Goal: Understand process/instructions

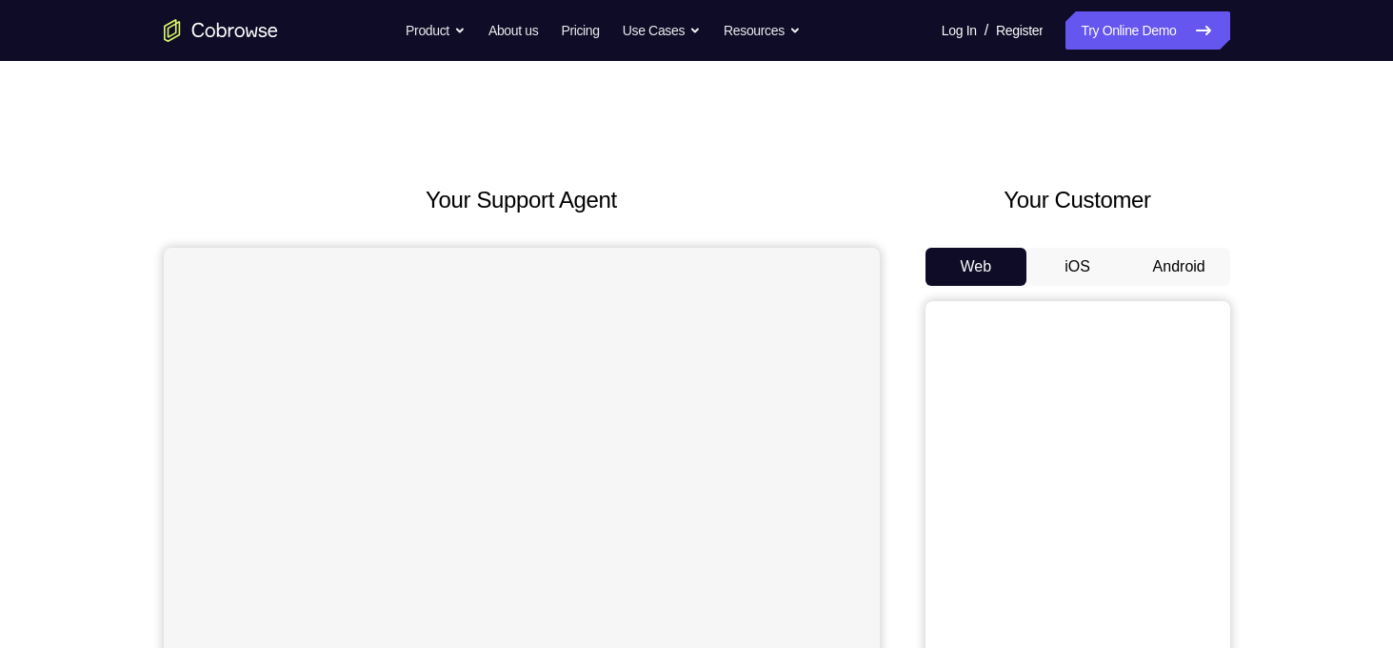
click at [1187, 266] on button "Android" at bounding box center [1180, 267] width 102 height 38
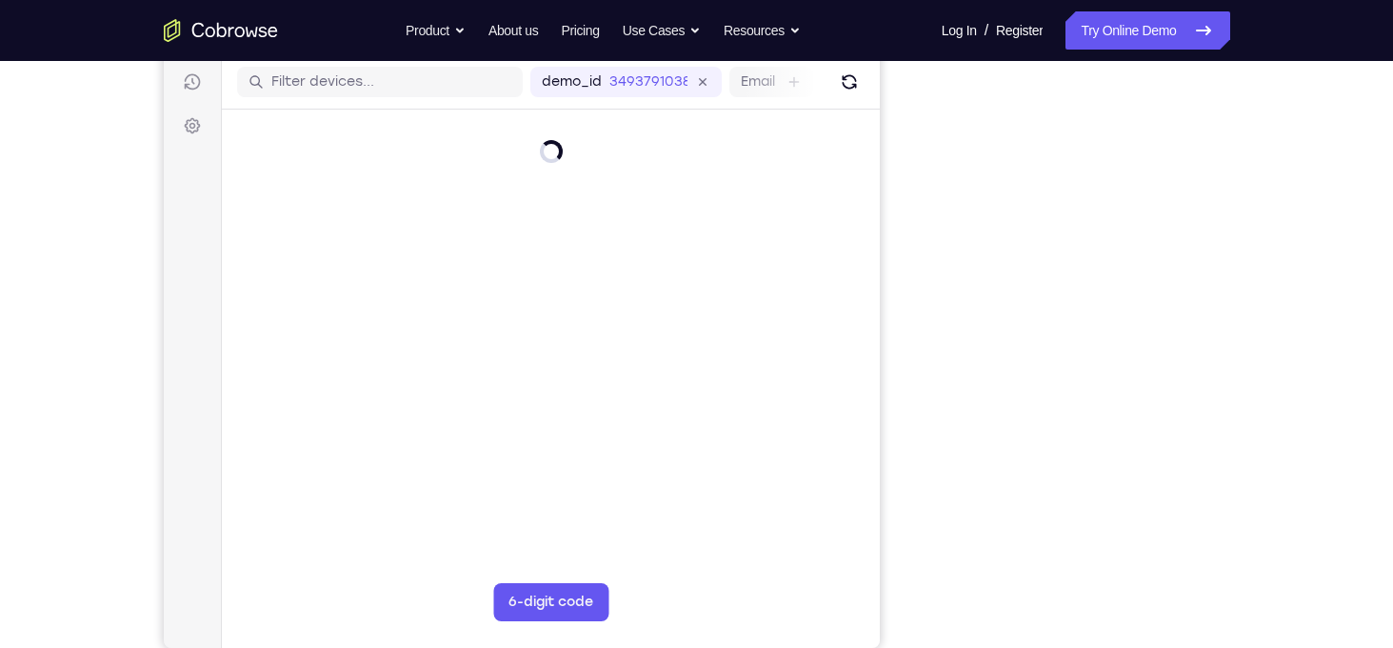
scroll to position [240, 0]
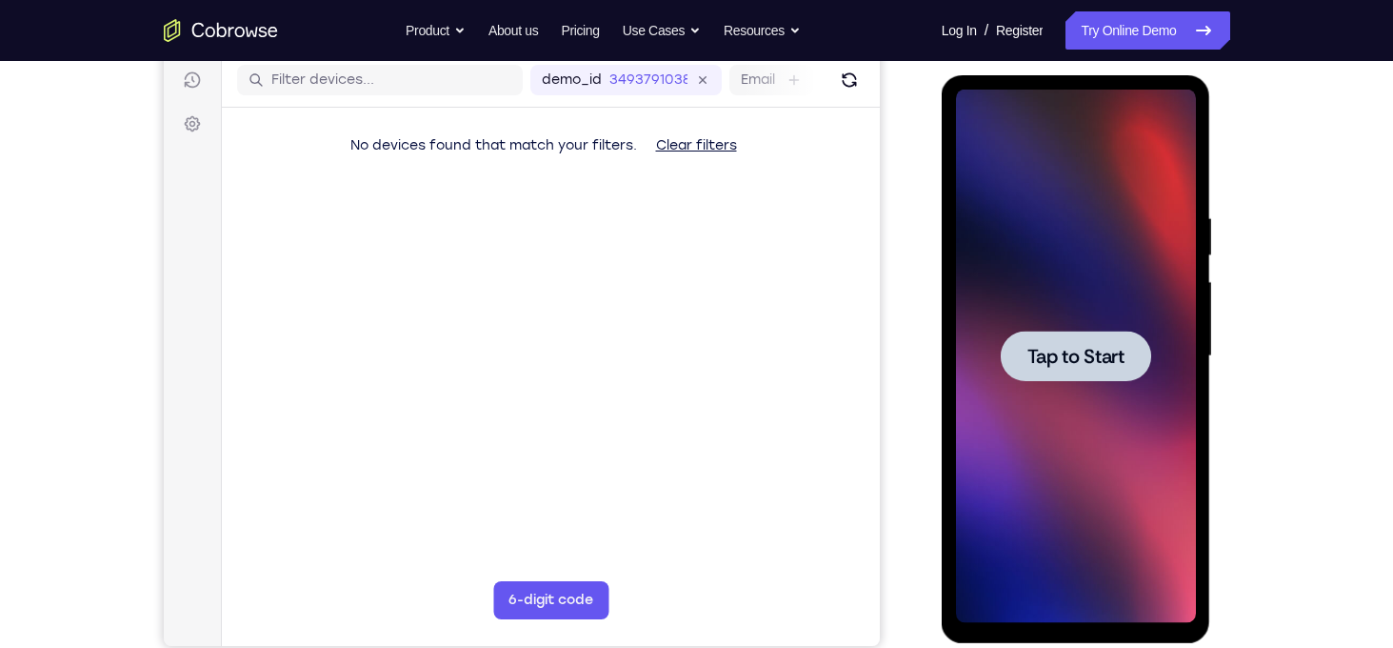
click at [1073, 352] on span "Tap to Start" at bounding box center [1076, 356] width 97 height 19
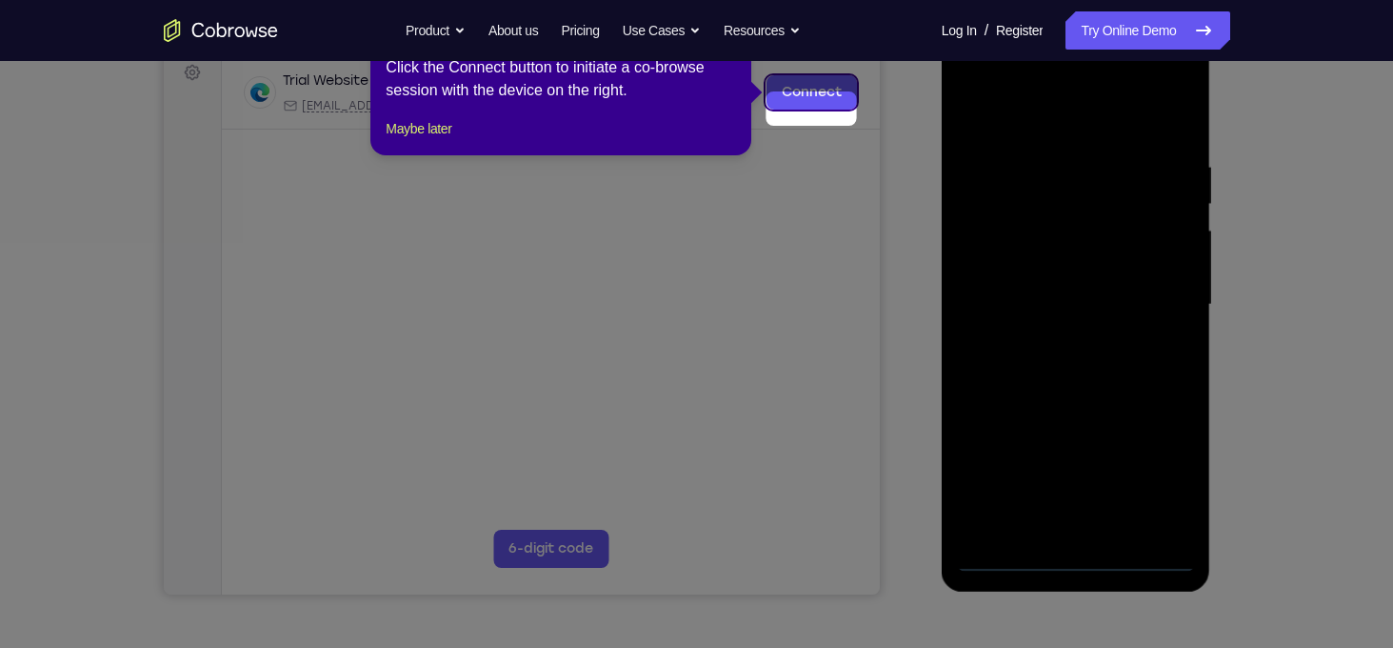
scroll to position [250, 0]
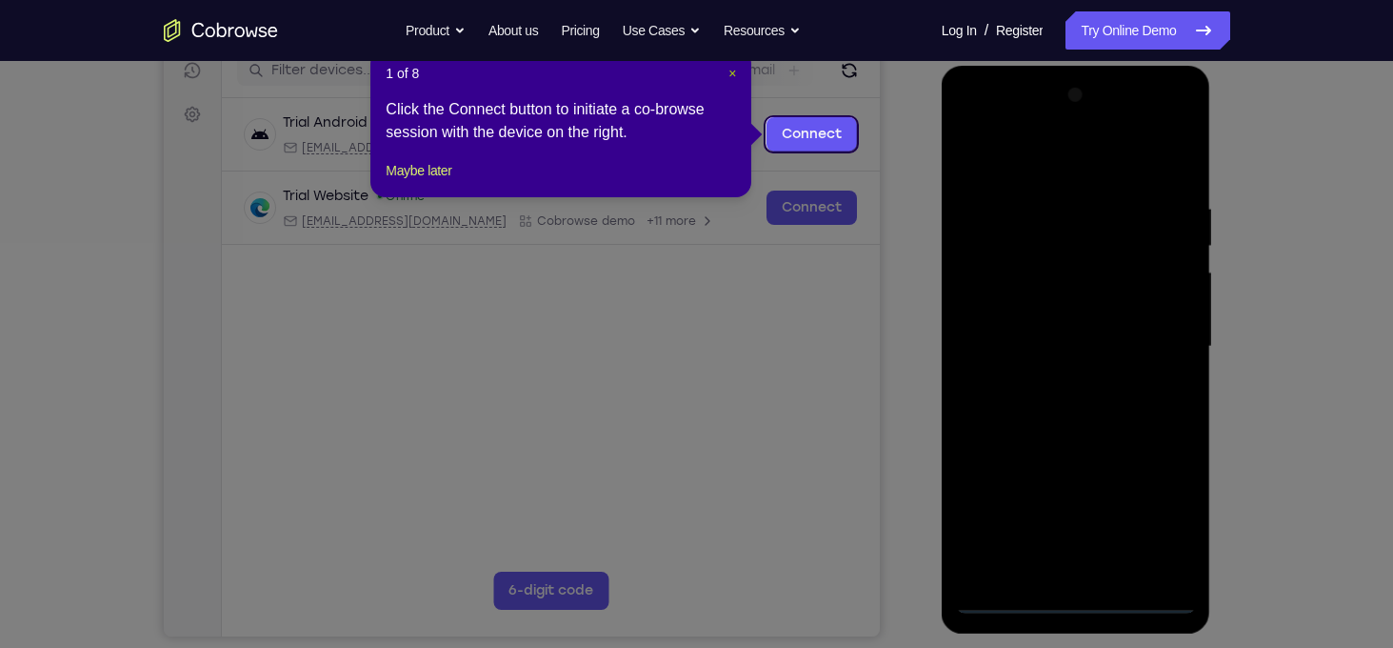
click at [734, 73] on span "×" at bounding box center [733, 73] width 8 height 15
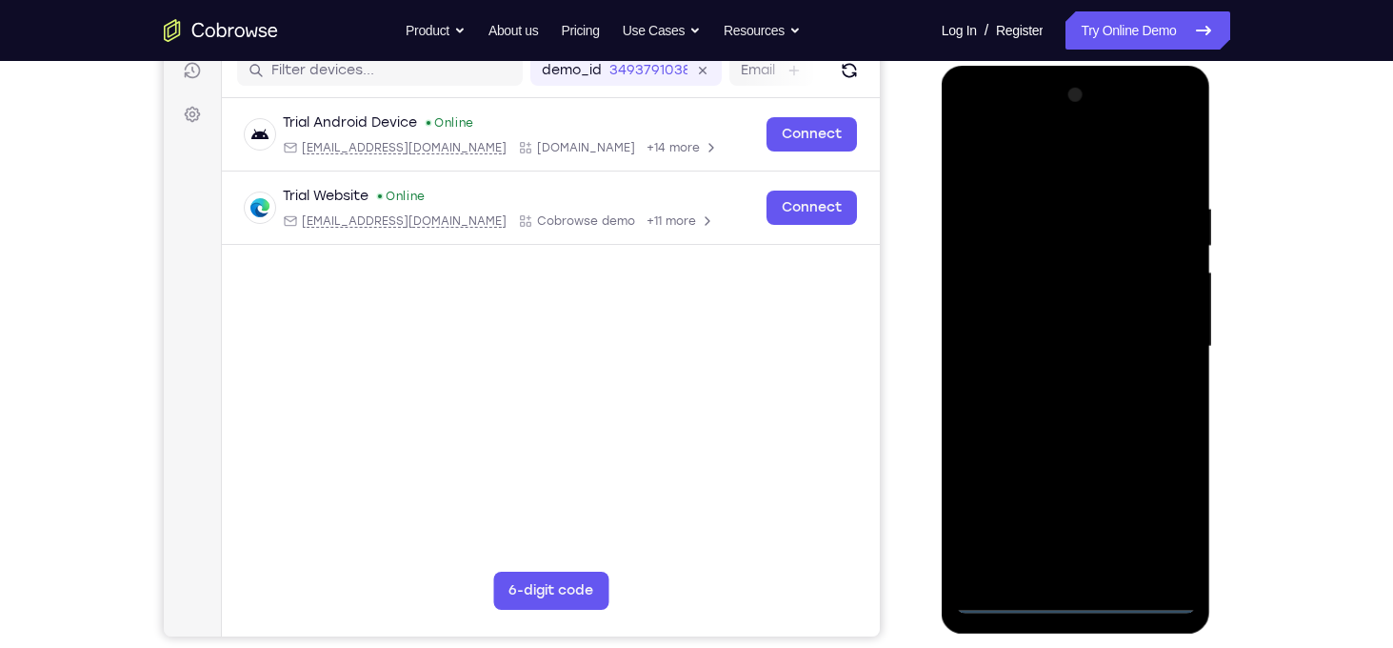
click at [1083, 599] on div at bounding box center [1076, 346] width 240 height 533
click at [1154, 507] on div at bounding box center [1076, 346] width 240 height 533
click at [1037, 181] on div at bounding box center [1076, 346] width 240 height 533
click at [1079, 167] on div at bounding box center [1076, 346] width 240 height 533
click at [1158, 332] on div at bounding box center [1076, 346] width 240 height 533
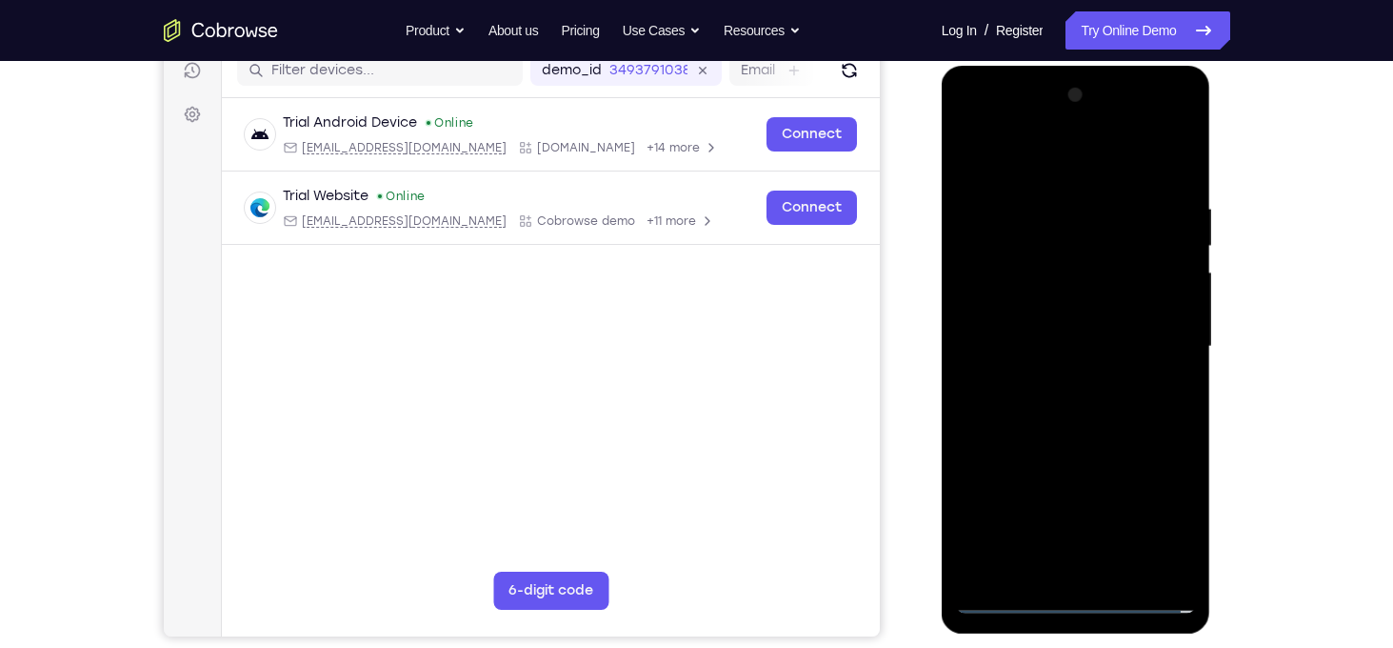
click at [1053, 386] on div at bounding box center [1076, 346] width 240 height 533
click at [1042, 325] on div at bounding box center [1076, 346] width 240 height 533
click at [1046, 310] on div at bounding box center [1076, 346] width 240 height 533
click at [1042, 340] on div at bounding box center [1076, 346] width 240 height 533
click at [1097, 409] on div at bounding box center [1076, 346] width 240 height 533
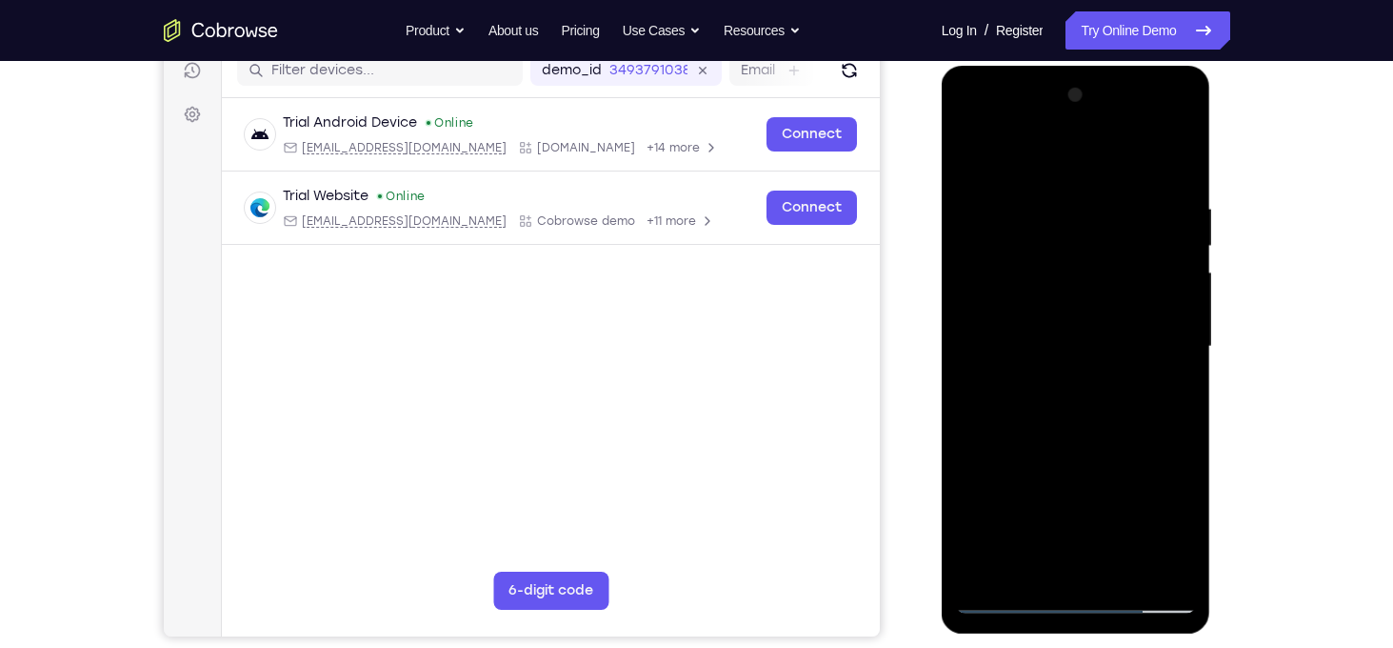
click at [1123, 427] on div at bounding box center [1076, 346] width 240 height 533
click at [1108, 463] on div at bounding box center [1076, 346] width 240 height 533
click at [1165, 150] on div at bounding box center [1076, 346] width 240 height 533
click at [1194, 157] on div at bounding box center [1076, 346] width 240 height 533
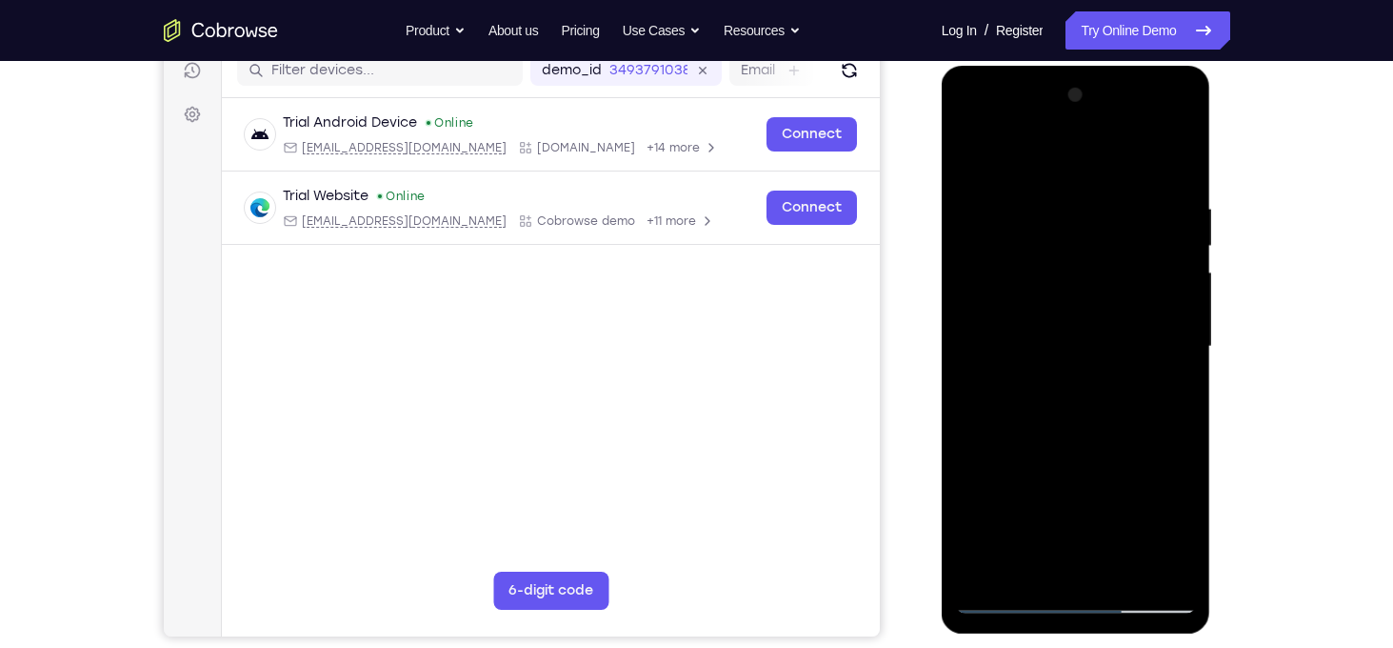
click at [1185, 149] on div at bounding box center [1076, 346] width 240 height 533
click at [1062, 207] on div at bounding box center [1076, 346] width 240 height 533
click at [994, 572] on div at bounding box center [1076, 346] width 240 height 533
click at [1170, 584] on div at bounding box center [1076, 346] width 240 height 533
click at [991, 495] on div at bounding box center [1076, 346] width 240 height 533
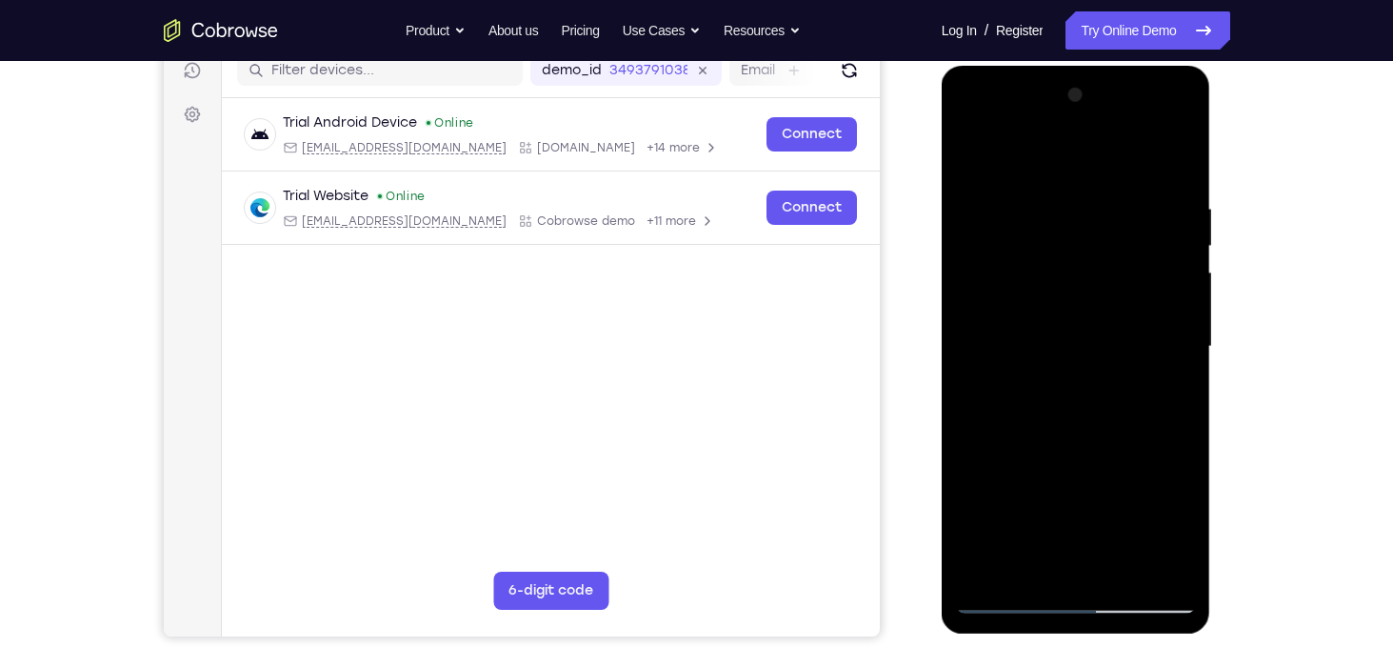
drag, startPoint x: 1008, startPoint y: 450, endPoint x: 1045, endPoint y: 566, distance: 122.0
click at [1045, 566] on div at bounding box center [1076, 346] width 240 height 533
click at [976, 568] on div at bounding box center [1076, 346] width 240 height 533
click at [1050, 190] on div at bounding box center [1076, 346] width 240 height 533
click at [1171, 351] on div at bounding box center [1076, 346] width 240 height 533
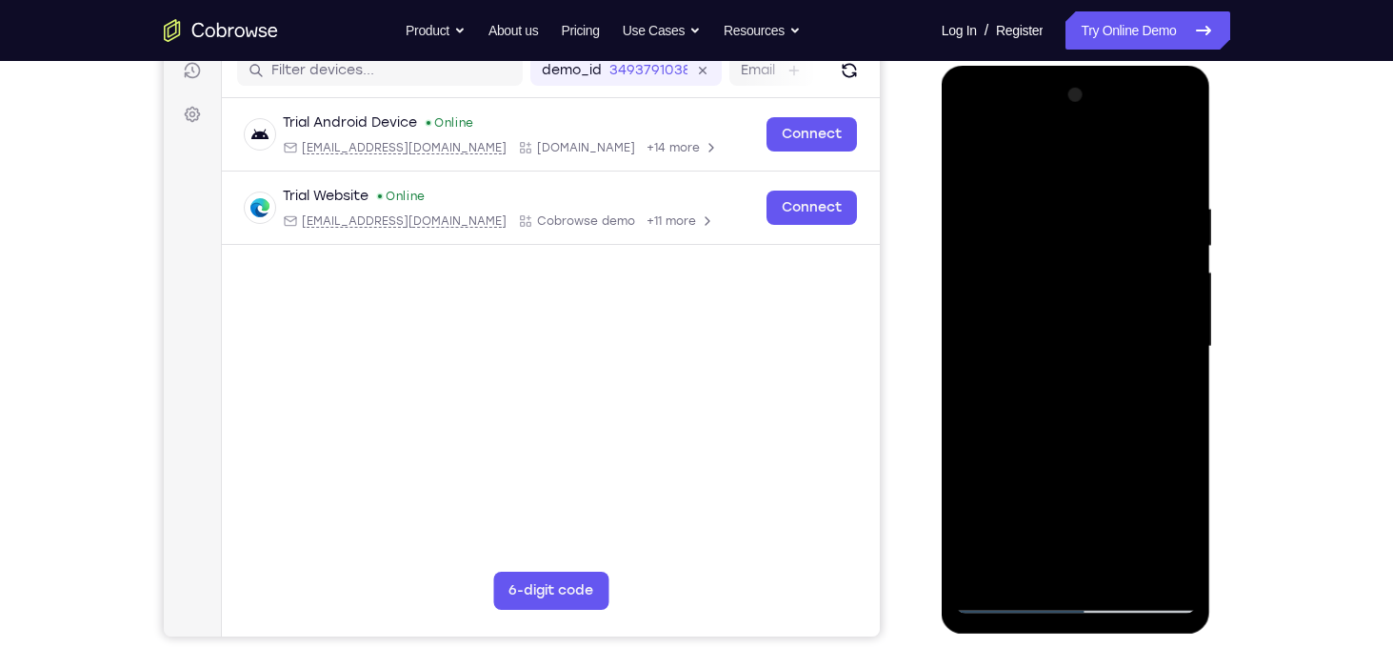
click at [1171, 351] on div at bounding box center [1076, 346] width 240 height 533
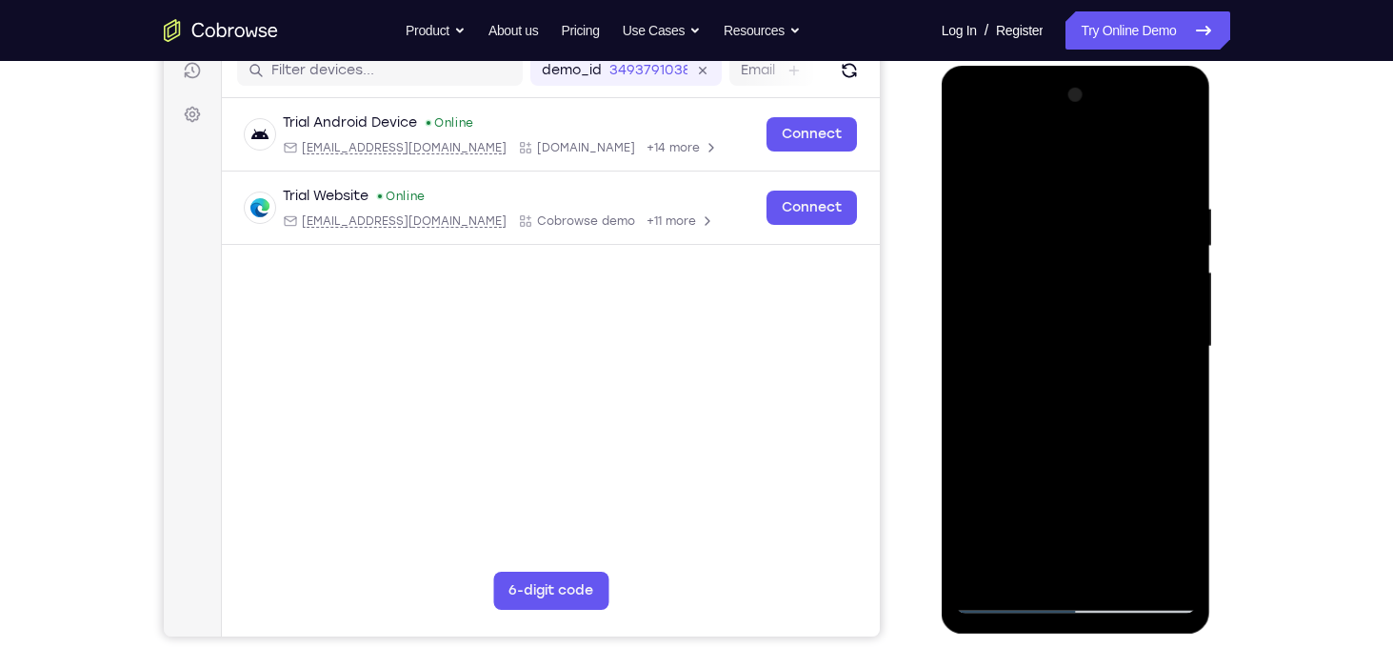
click at [1171, 351] on div at bounding box center [1076, 346] width 240 height 533
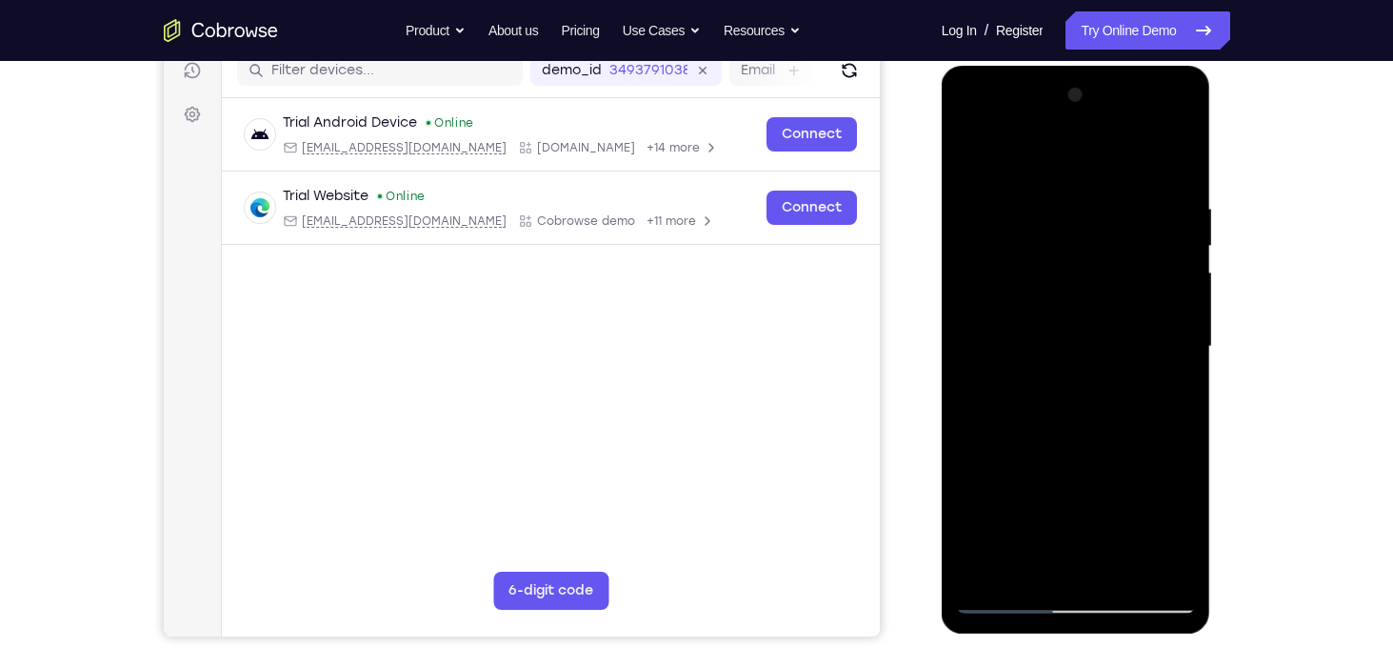
click at [1171, 351] on div at bounding box center [1076, 346] width 240 height 533
click at [1182, 170] on div at bounding box center [1076, 346] width 240 height 533
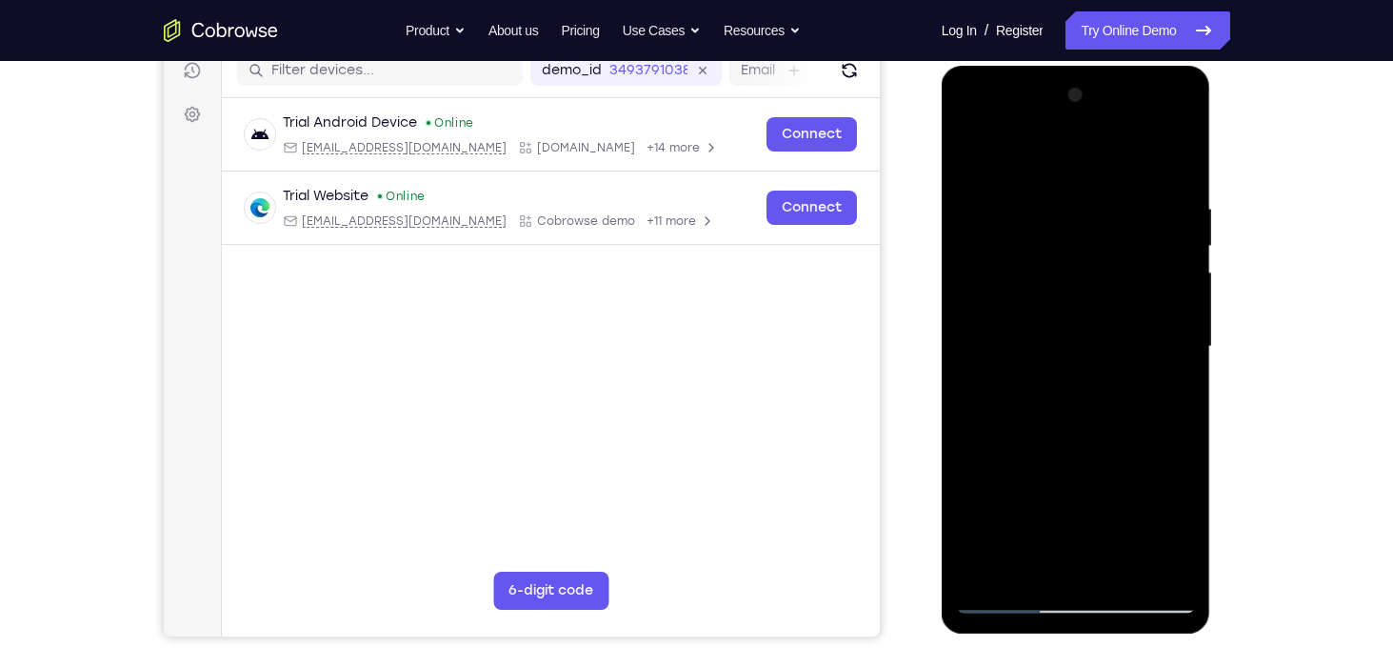
click at [1177, 155] on div at bounding box center [1076, 346] width 240 height 533
drag, startPoint x: 1030, startPoint y: 176, endPoint x: 1125, endPoint y: 582, distance: 416.7
click at [1125, 582] on div at bounding box center [1076, 346] width 240 height 533
click at [971, 155] on div at bounding box center [1076, 346] width 240 height 533
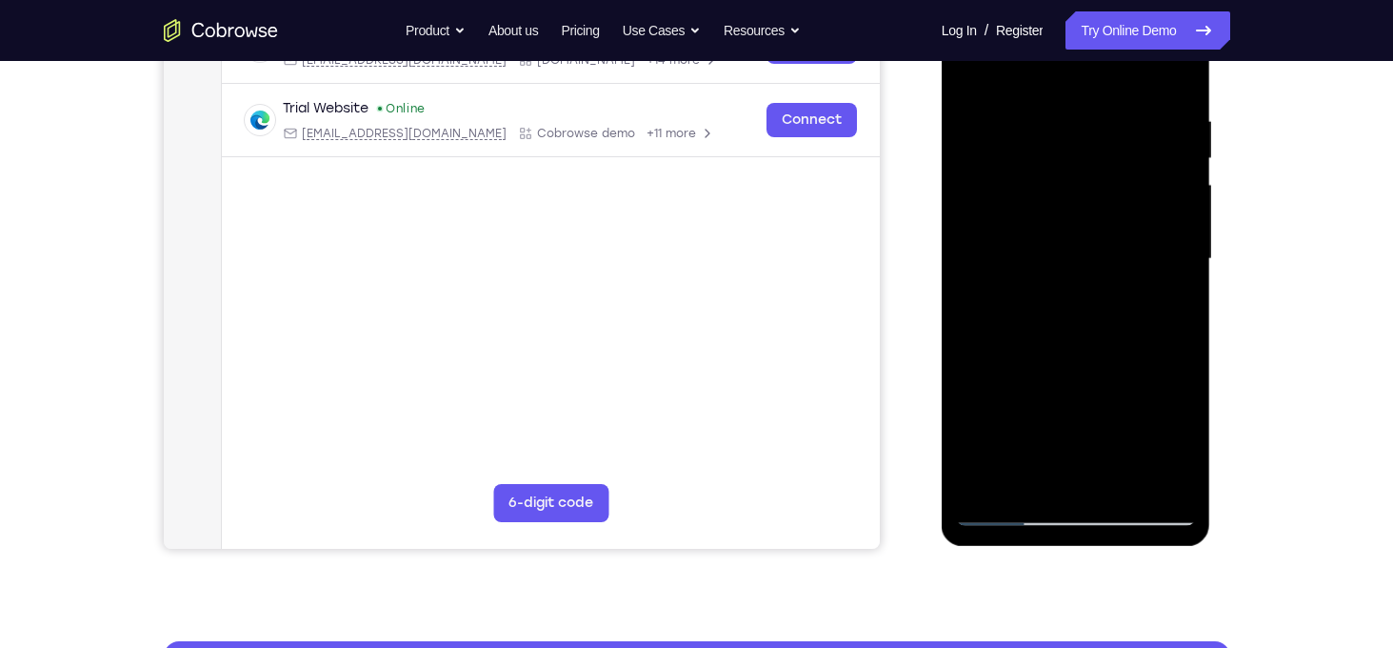
scroll to position [336, 0]
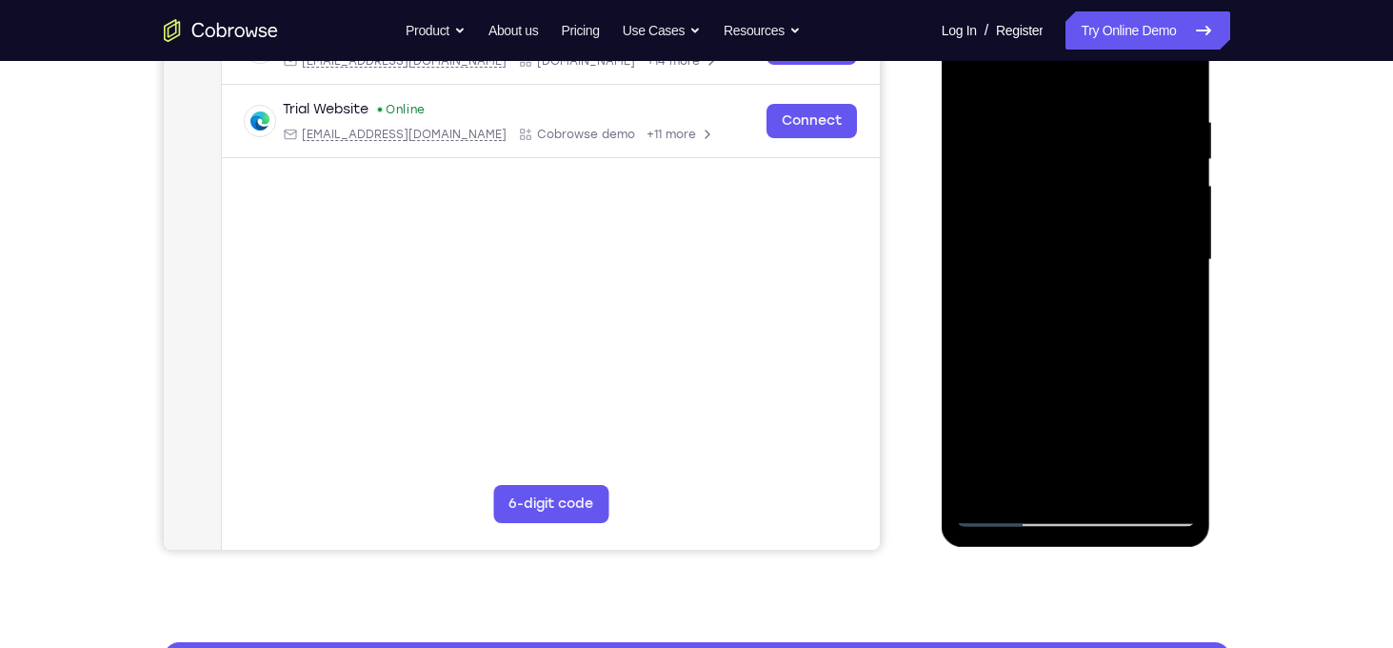
click at [1125, 485] on div at bounding box center [1076, 259] width 240 height 533
click at [1063, 370] on div at bounding box center [1076, 259] width 240 height 533
click at [1009, 517] on div at bounding box center [1076, 259] width 240 height 533
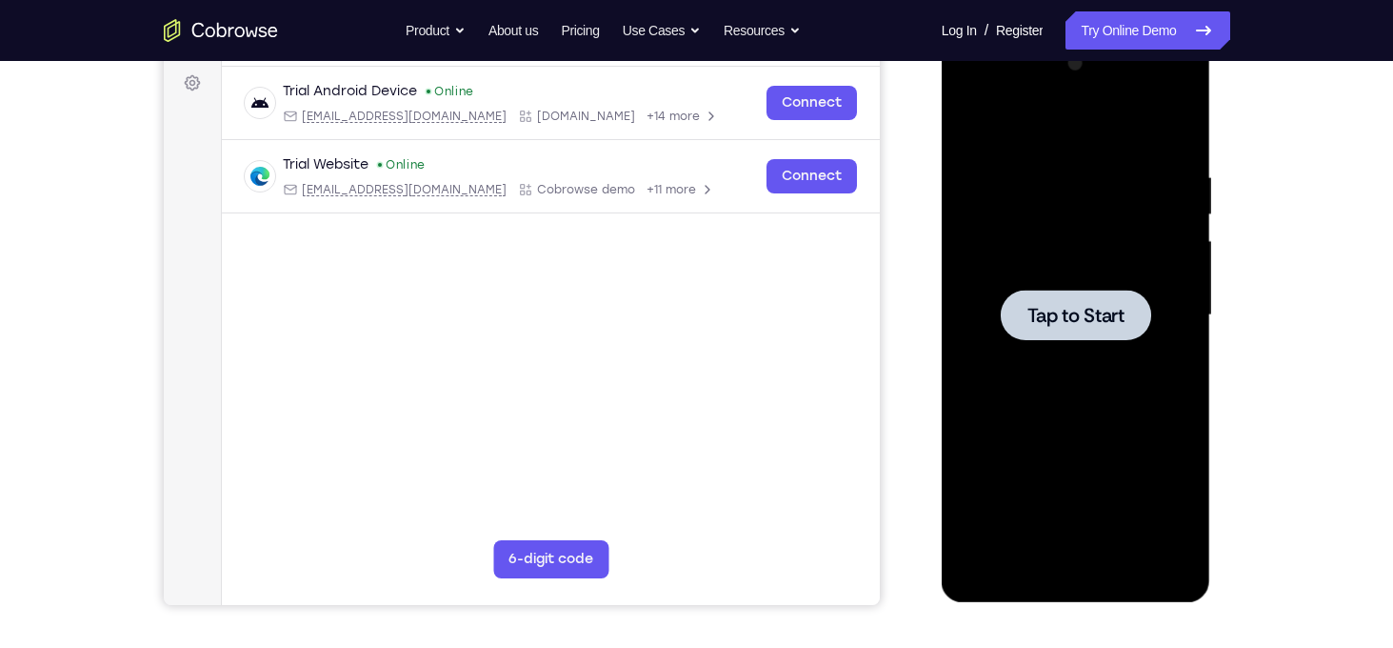
scroll to position [277, 0]
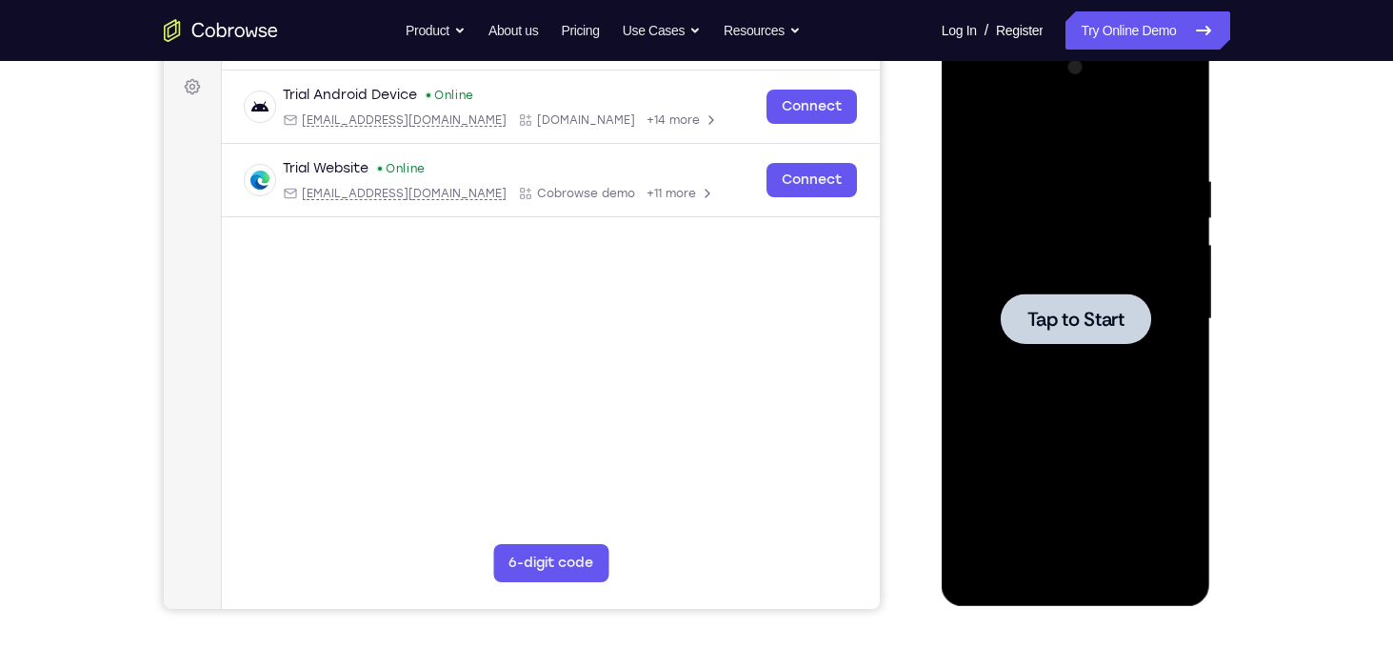
click at [1047, 310] on span "Tap to Start" at bounding box center [1076, 319] width 97 height 19
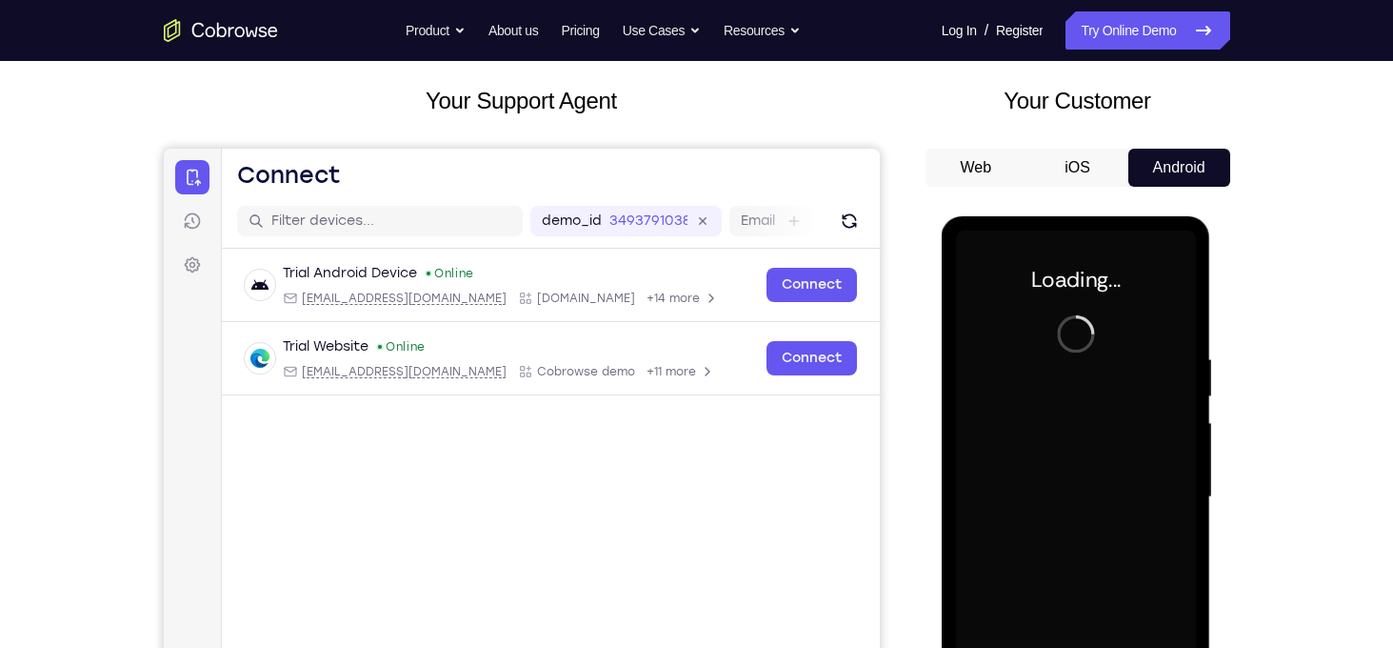
scroll to position [98, 0]
click at [1083, 175] on button "iOS" at bounding box center [1078, 169] width 102 height 38
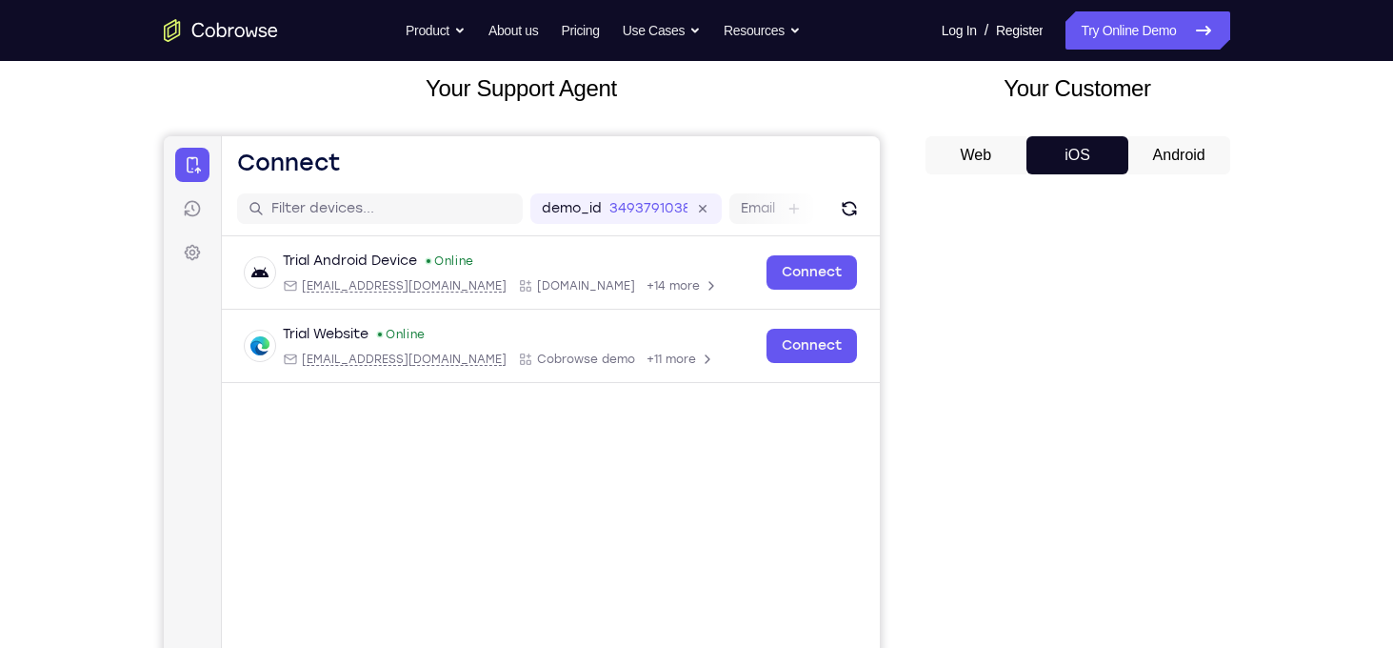
scroll to position [99, 0]
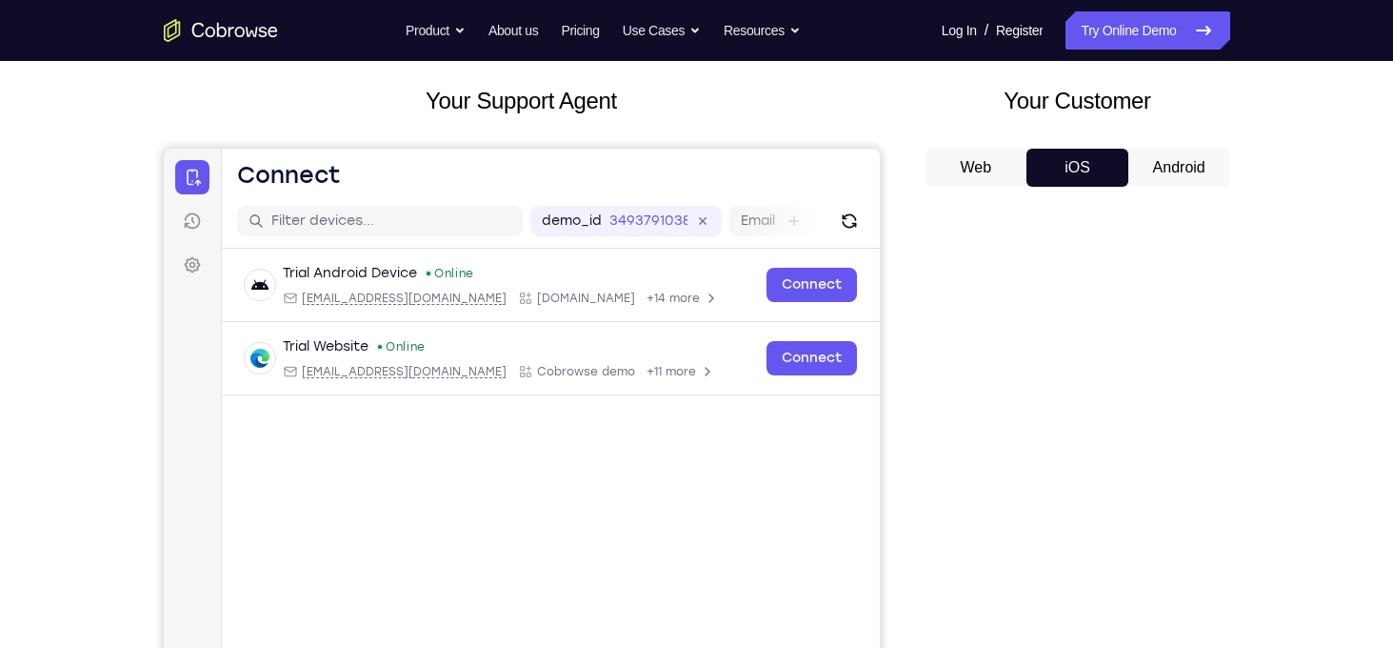
click at [1200, 162] on button "Android" at bounding box center [1180, 168] width 102 height 38
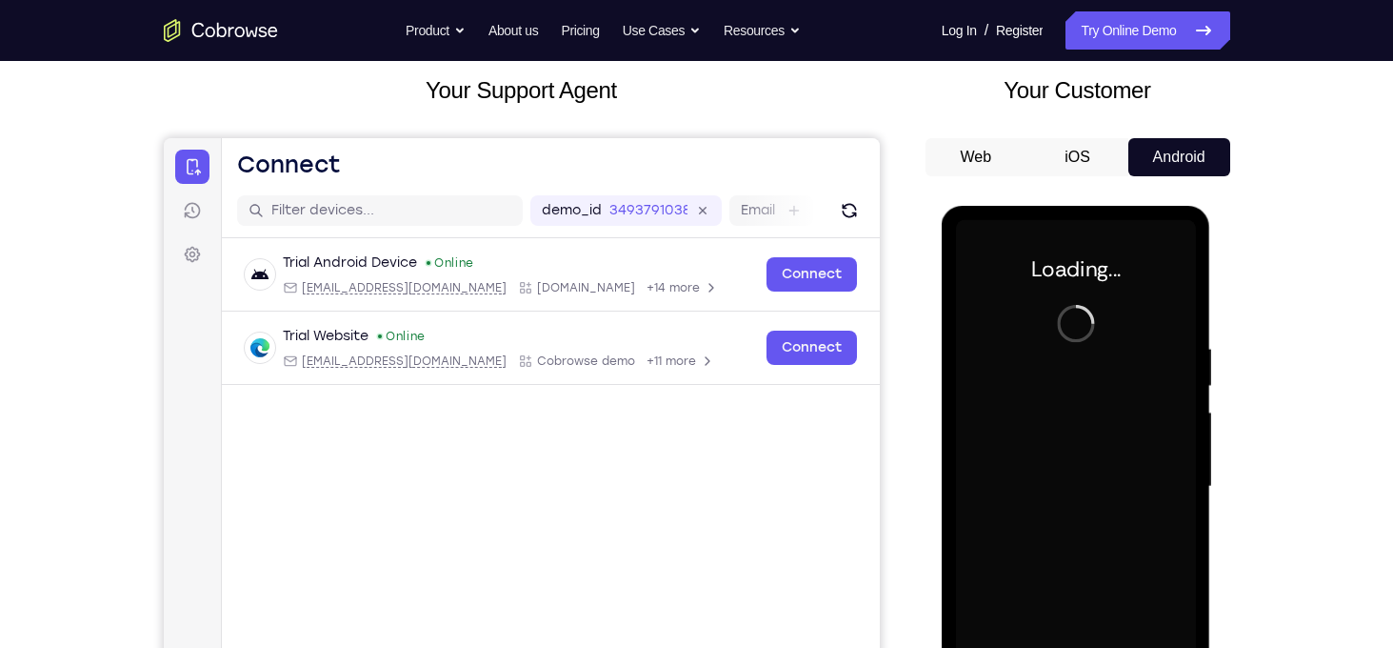
scroll to position [33, 0]
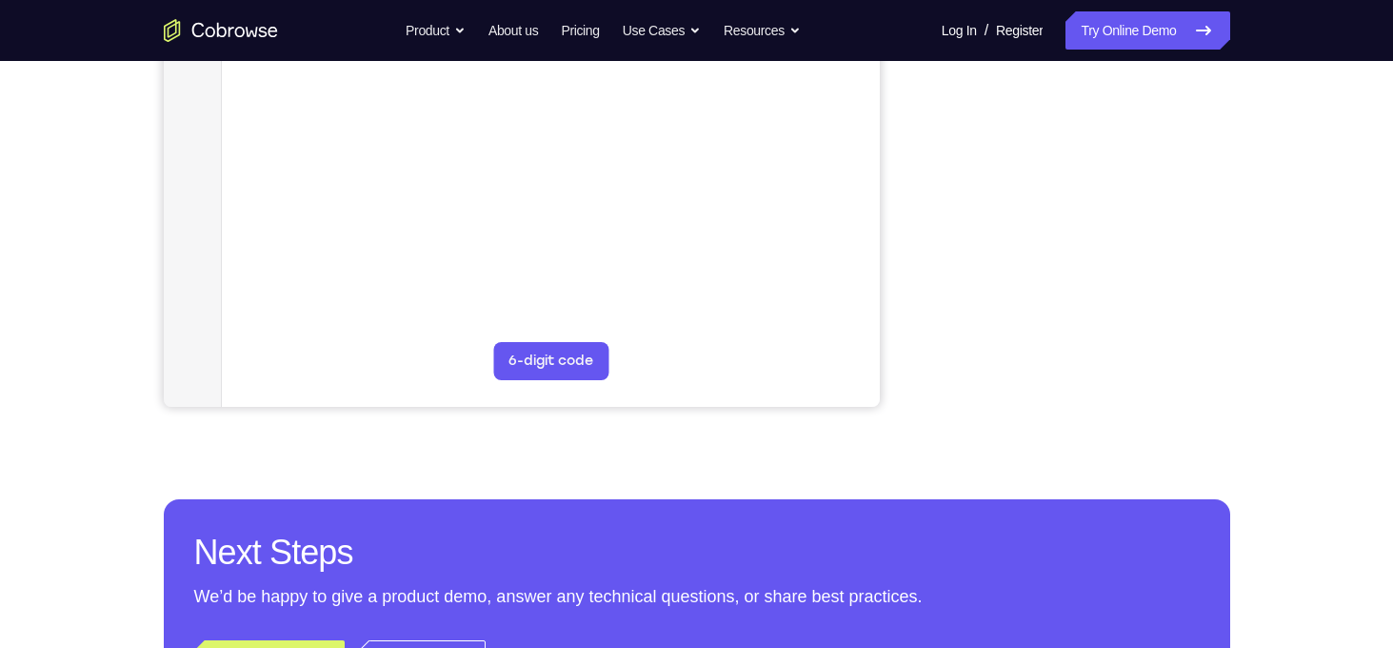
scroll to position [514, 0]
